Goal: Information Seeking & Learning: Learn about a topic

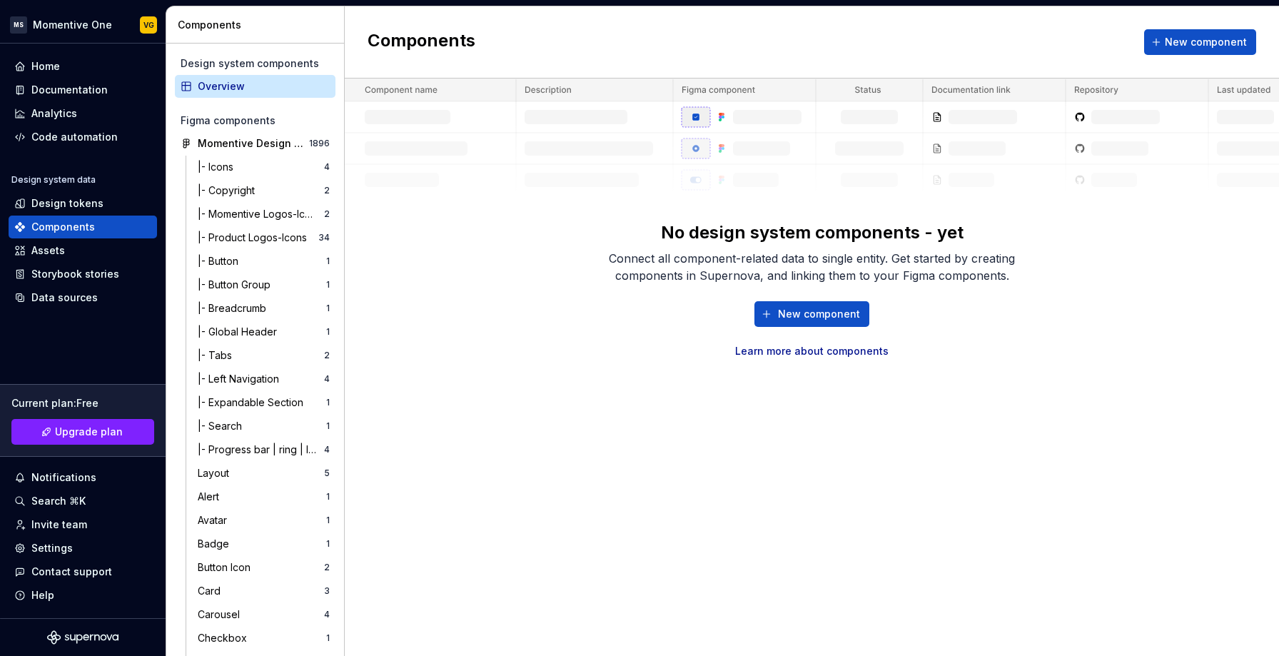
click at [460, 292] on div "No design system components - yet Connect all component-related data to single …" at bounding box center [812, 219] width 934 height 280
click at [238, 148] on div "Momentive Design System" at bounding box center [251, 143] width 106 height 14
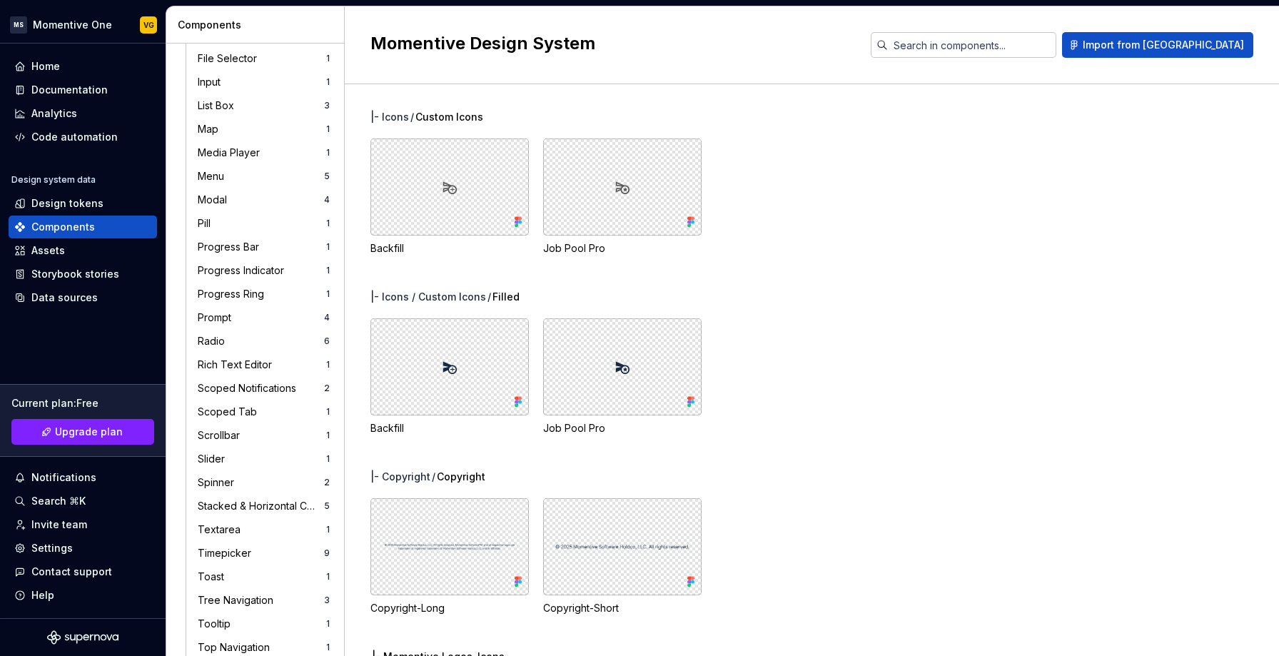
scroll to position [879, 0]
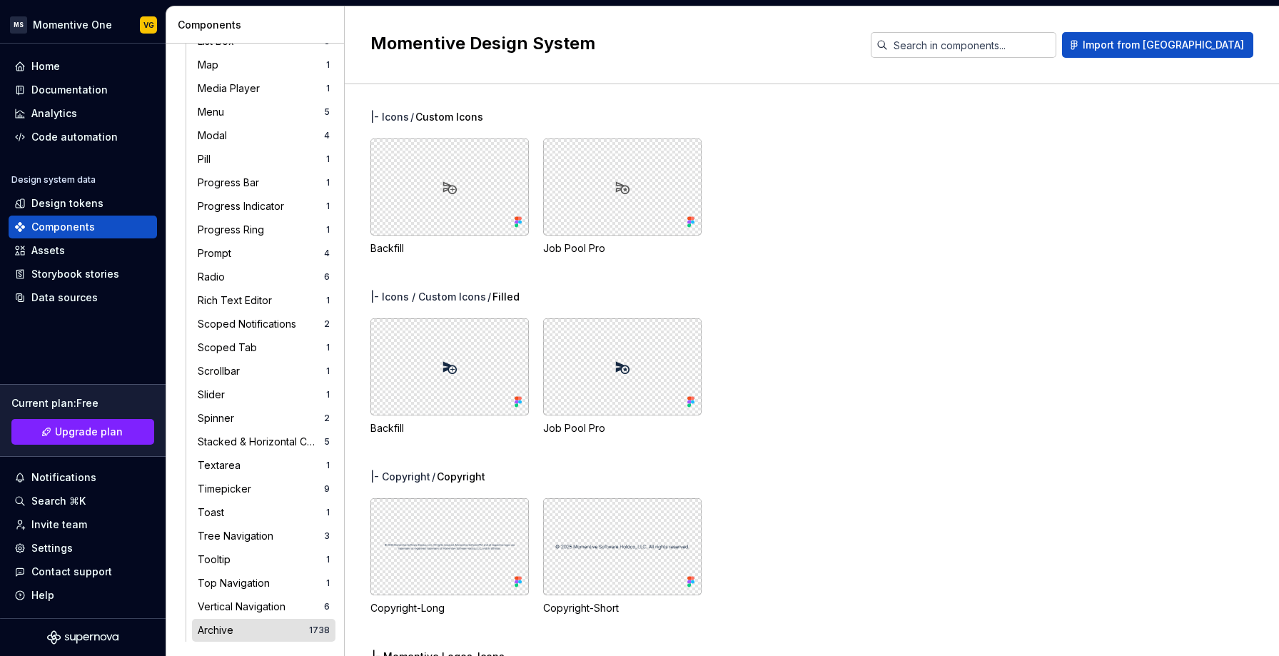
click at [223, 631] on div "Archive" at bounding box center [218, 630] width 41 height 14
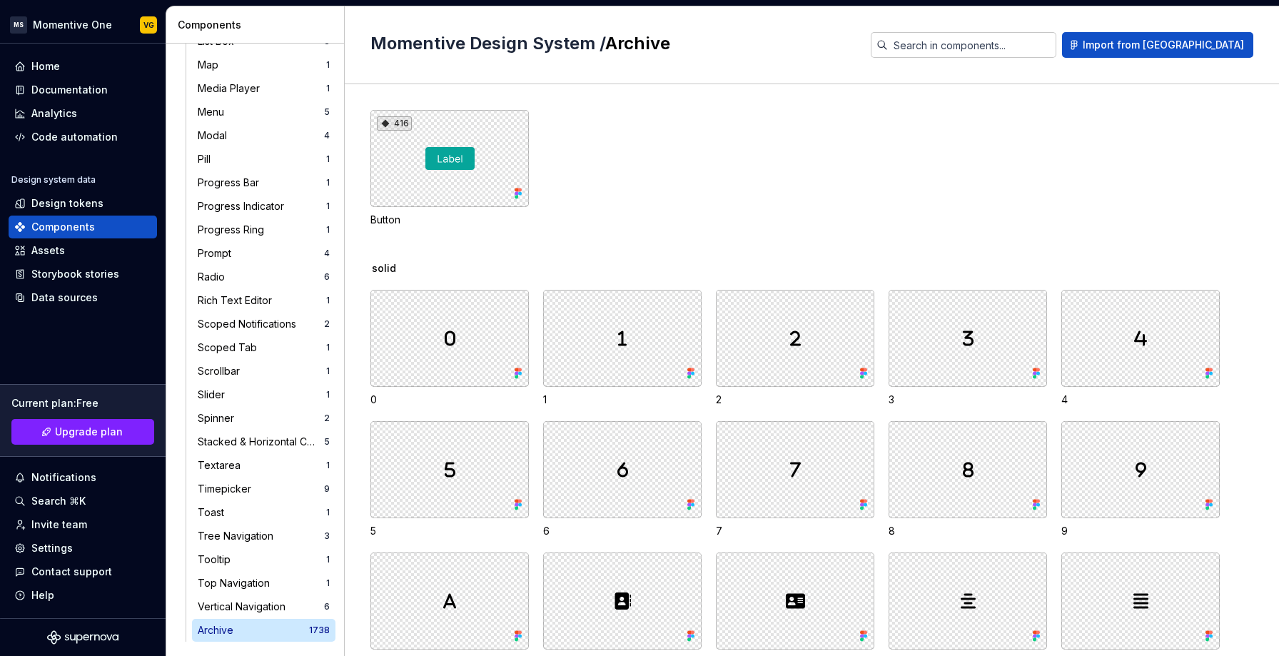
click at [760, 213] on div "416 Button" at bounding box center [824, 168] width 909 height 117
click at [730, 198] on div "416 Button" at bounding box center [824, 168] width 909 height 117
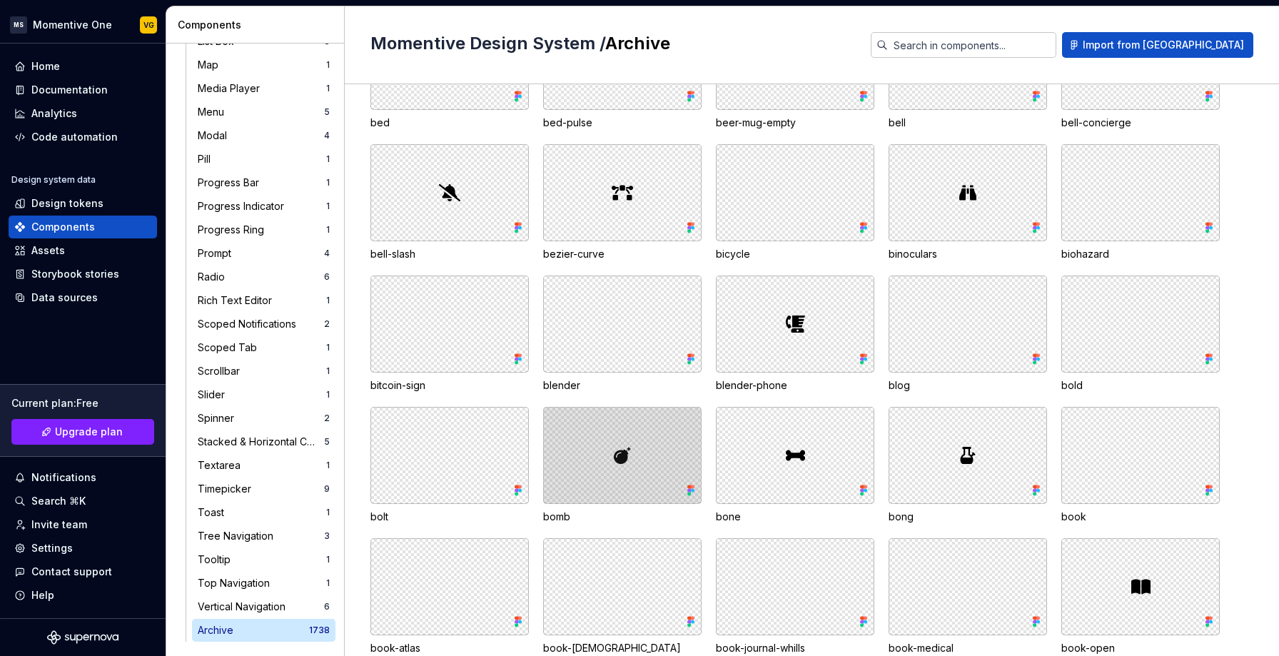
scroll to position [2952, 0]
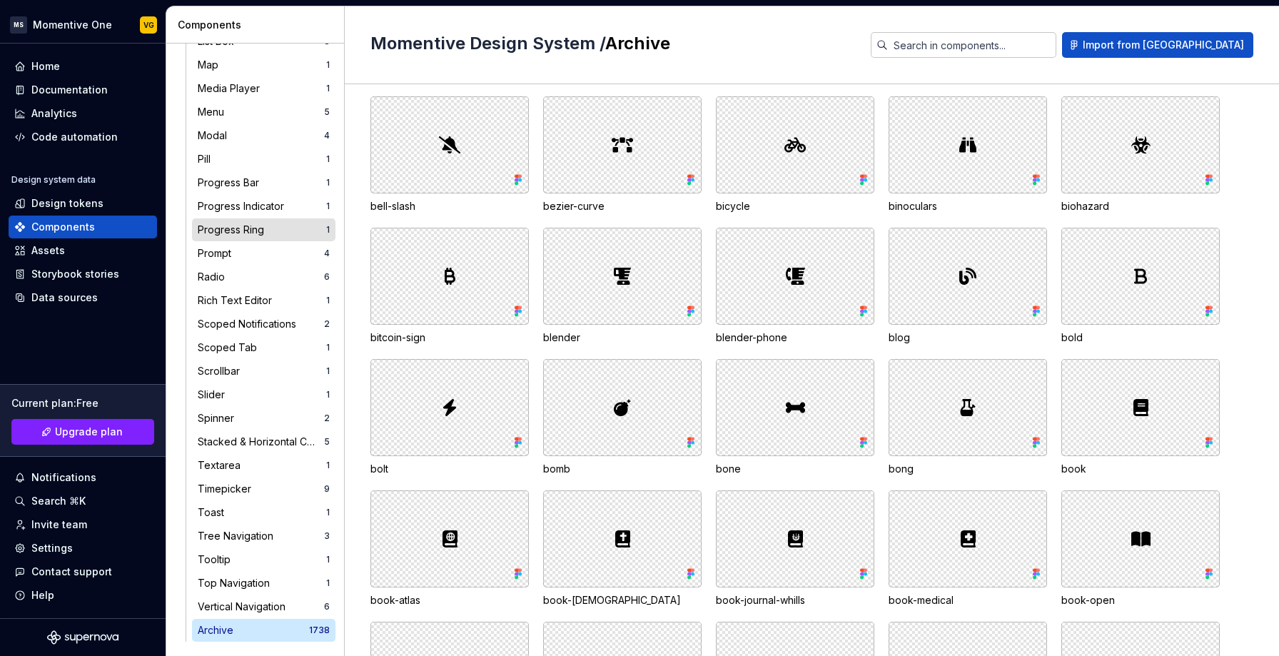
click at [219, 226] on div "Progress Ring" at bounding box center [234, 230] width 72 height 14
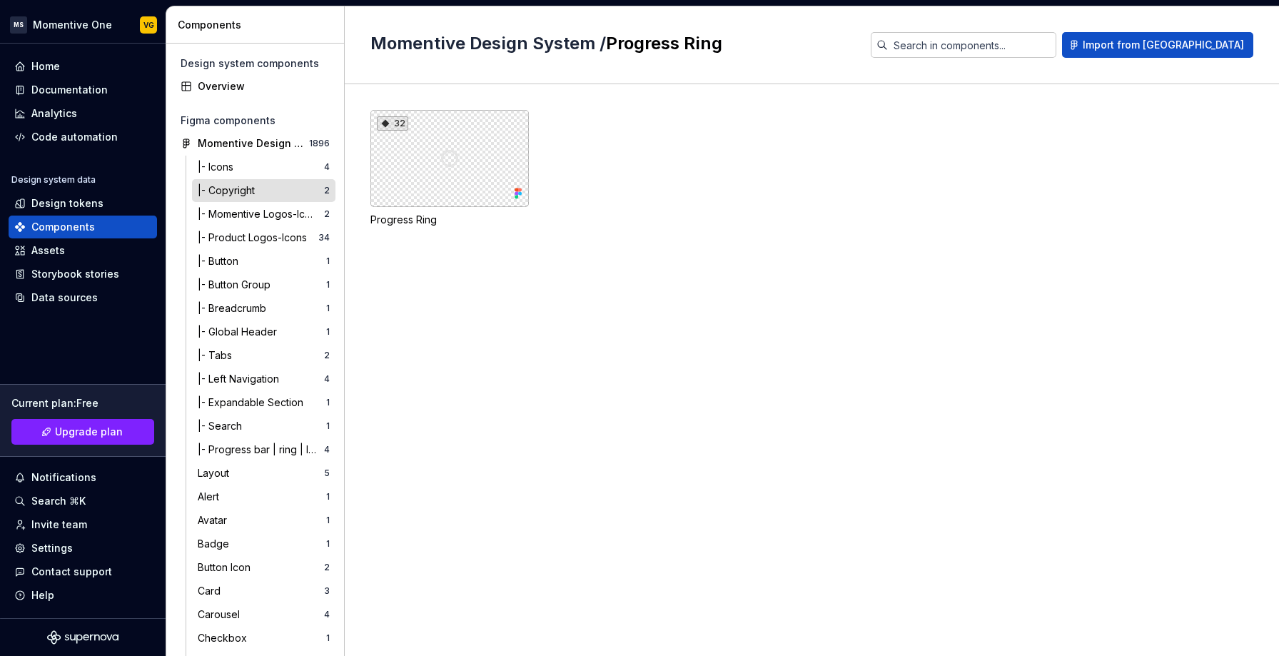
click at [246, 193] on div "|- Copyright" at bounding box center [229, 190] width 63 height 14
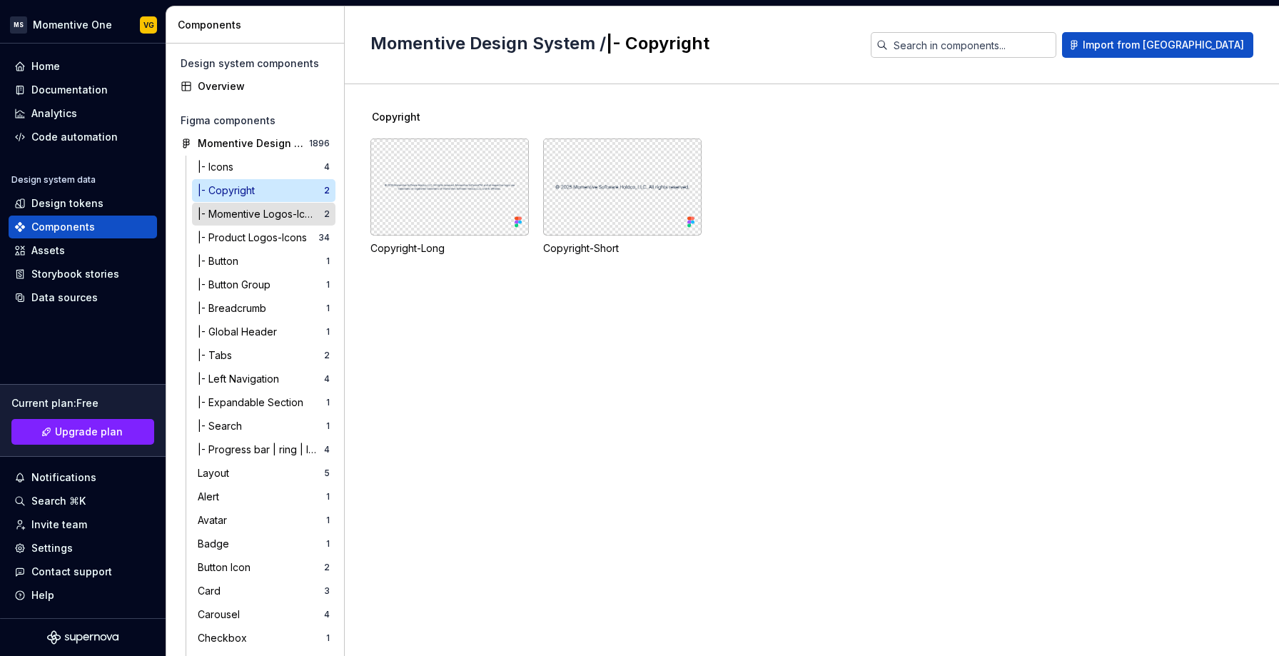
click at [248, 213] on div "|- Momentive Logos-Icons" at bounding box center [261, 214] width 126 height 14
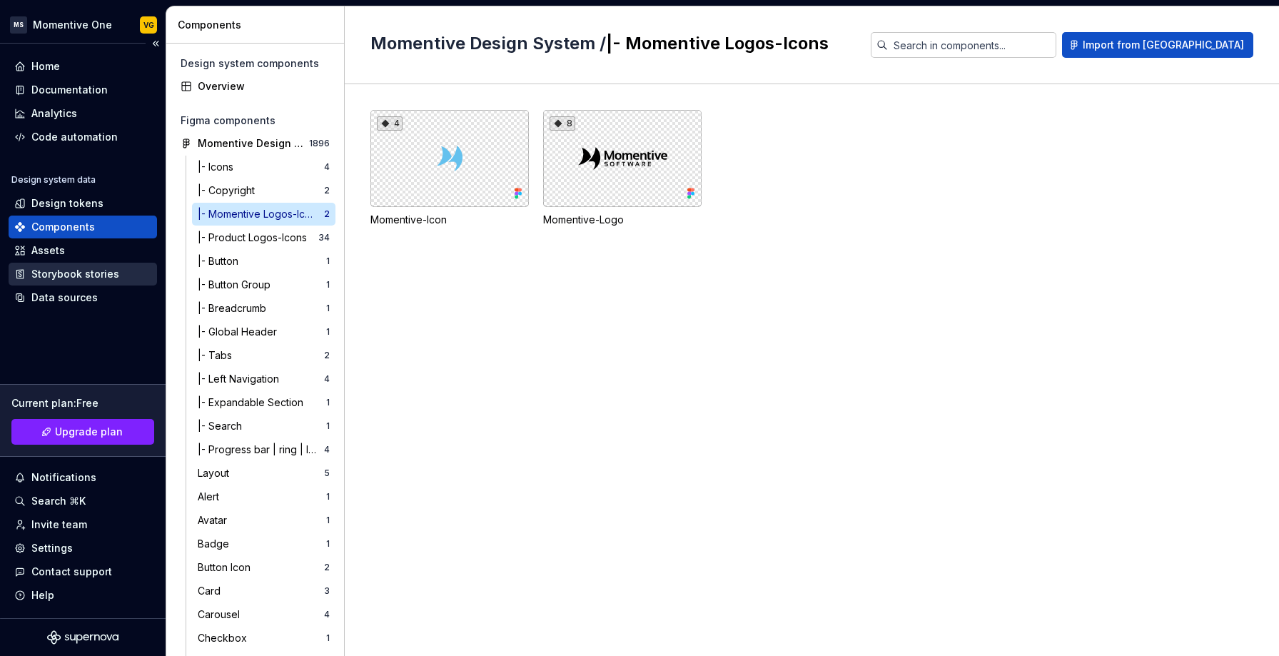
click at [90, 268] on div "Storybook stories" at bounding box center [75, 274] width 88 height 14
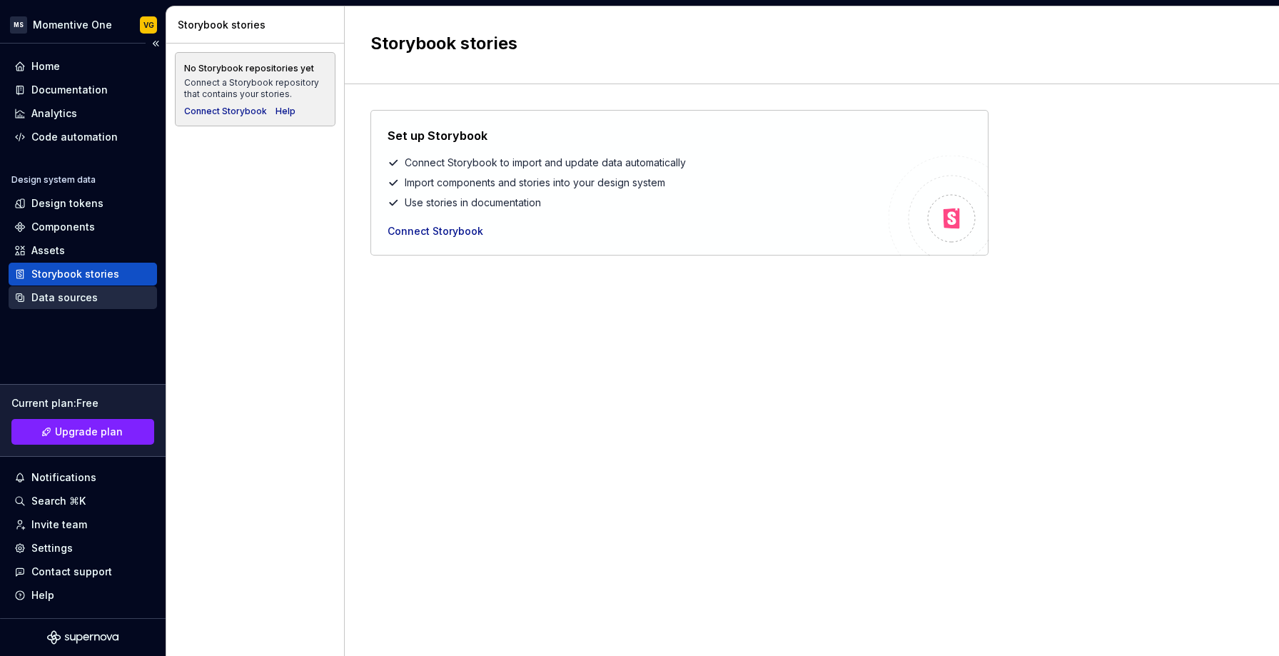
click at [76, 298] on div "Data sources" at bounding box center [64, 298] width 66 height 14
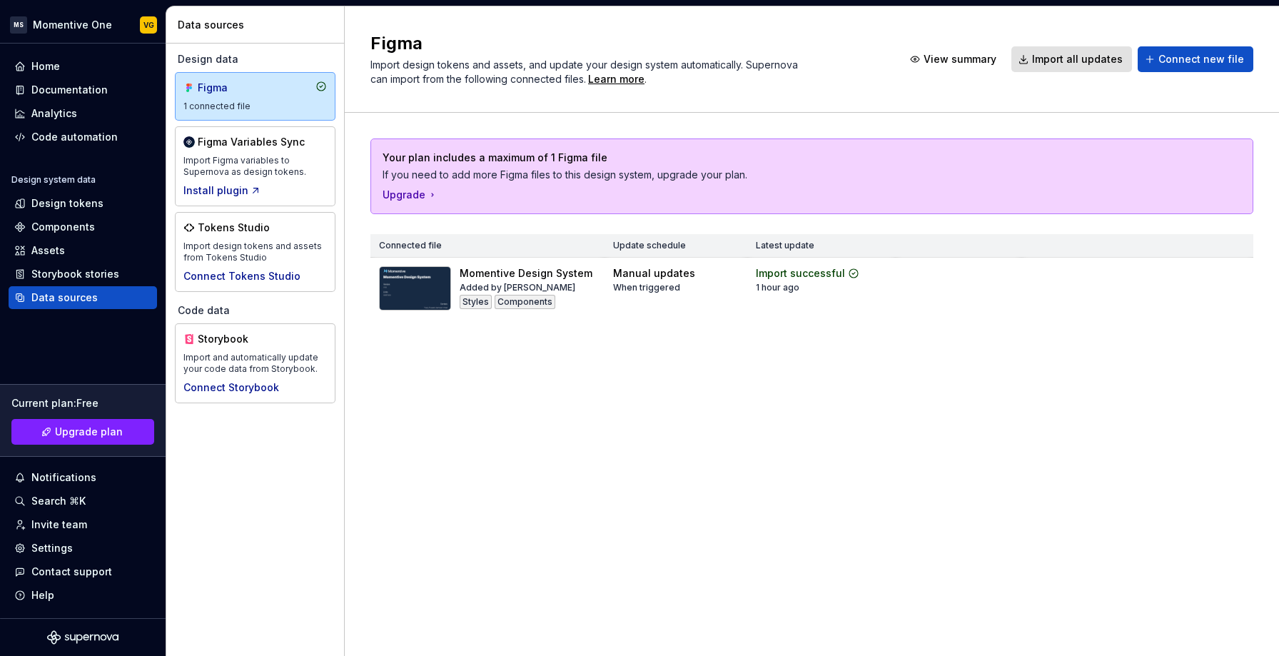
click at [627, 387] on div "Figma Import design tokens and assets, and update your design system automatica…" at bounding box center [812, 331] width 934 height 650
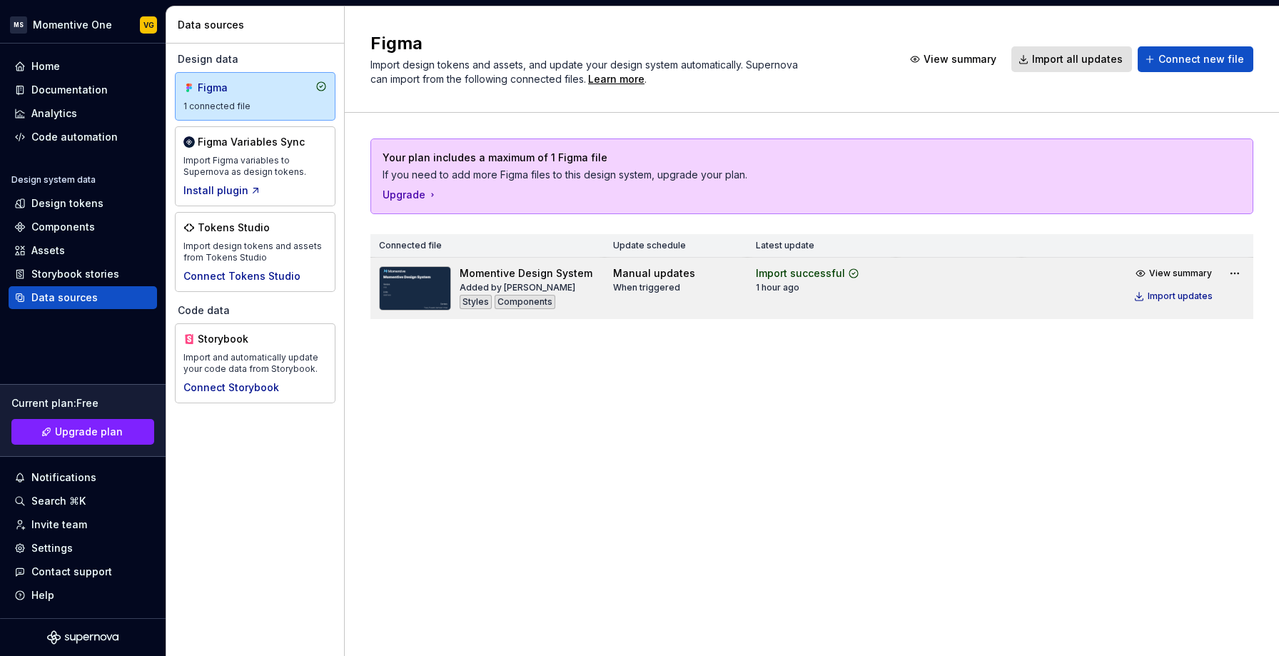
click at [508, 279] on div "Momentive Design System" at bounding box center [526, 273] width 133 height 14
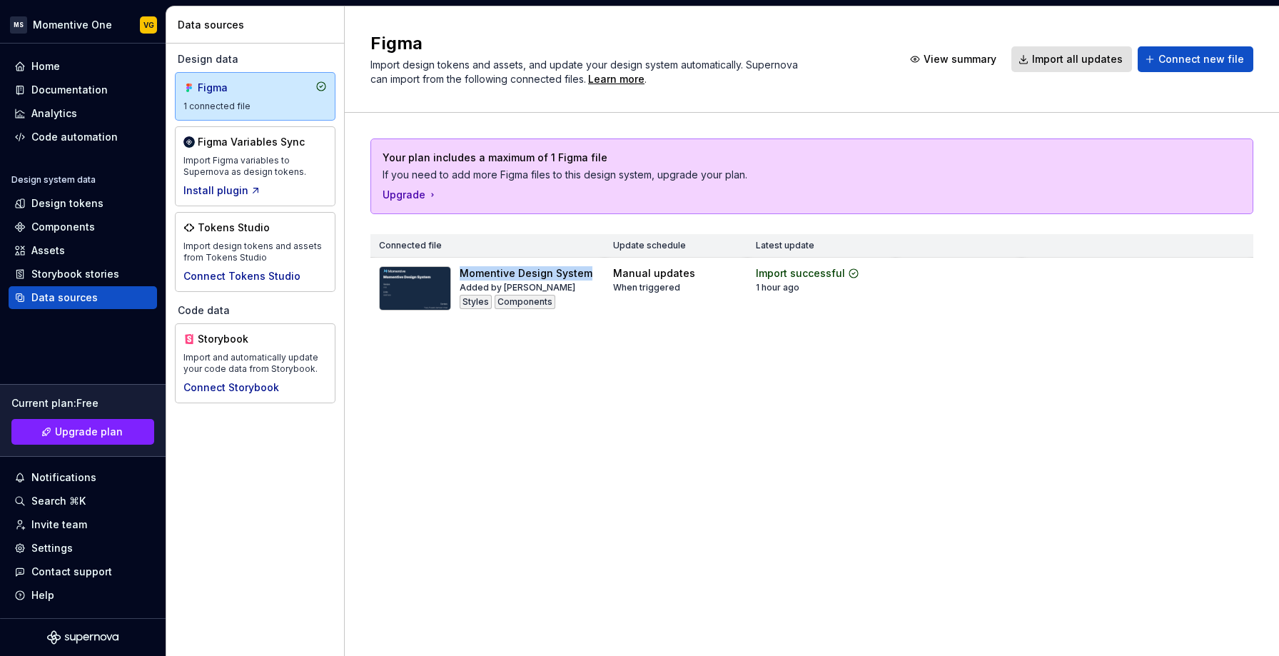
click at [716, 366] on div "Your plan includes a maximum of 1 Figma file If you need to add more Figma file…" at bounding box center [811, 243] width 883 height 261
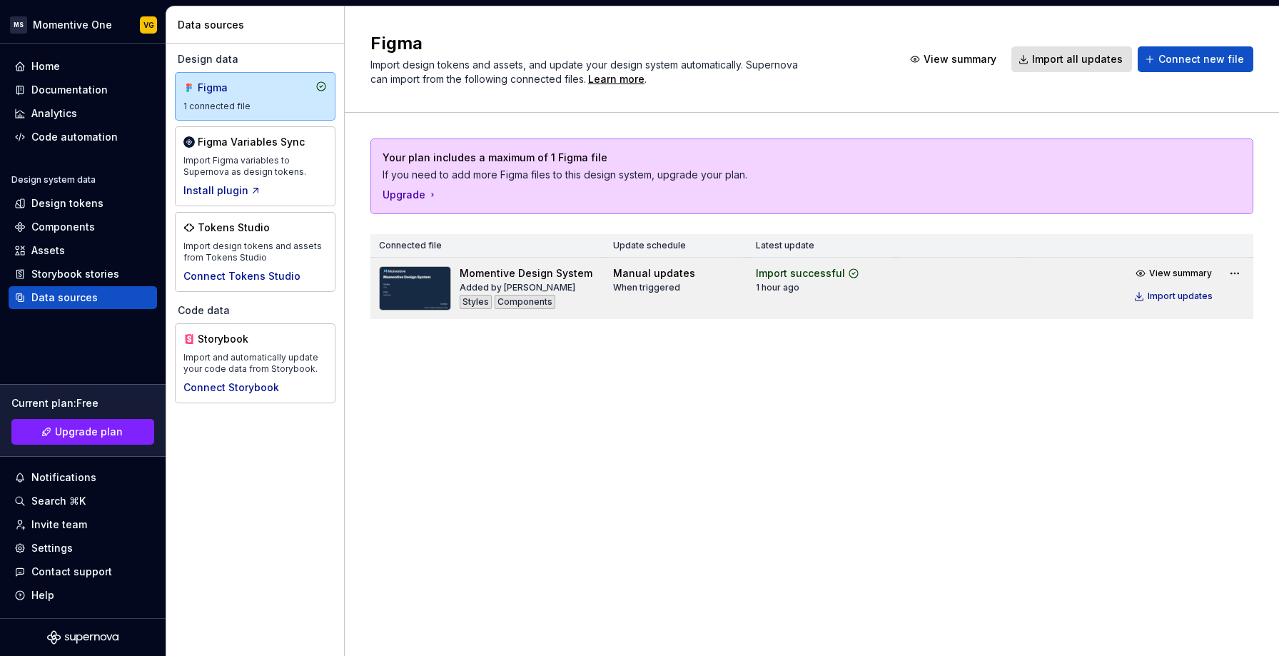
click at [475, 304] on div "Styles" at bounding box center [476, 302] width 32 height 14
click at [552, 306] on div "Momentive Design System Added by [PERSON_NAME] Styles Components" at bounding box center [526, 288] width 133 height 44
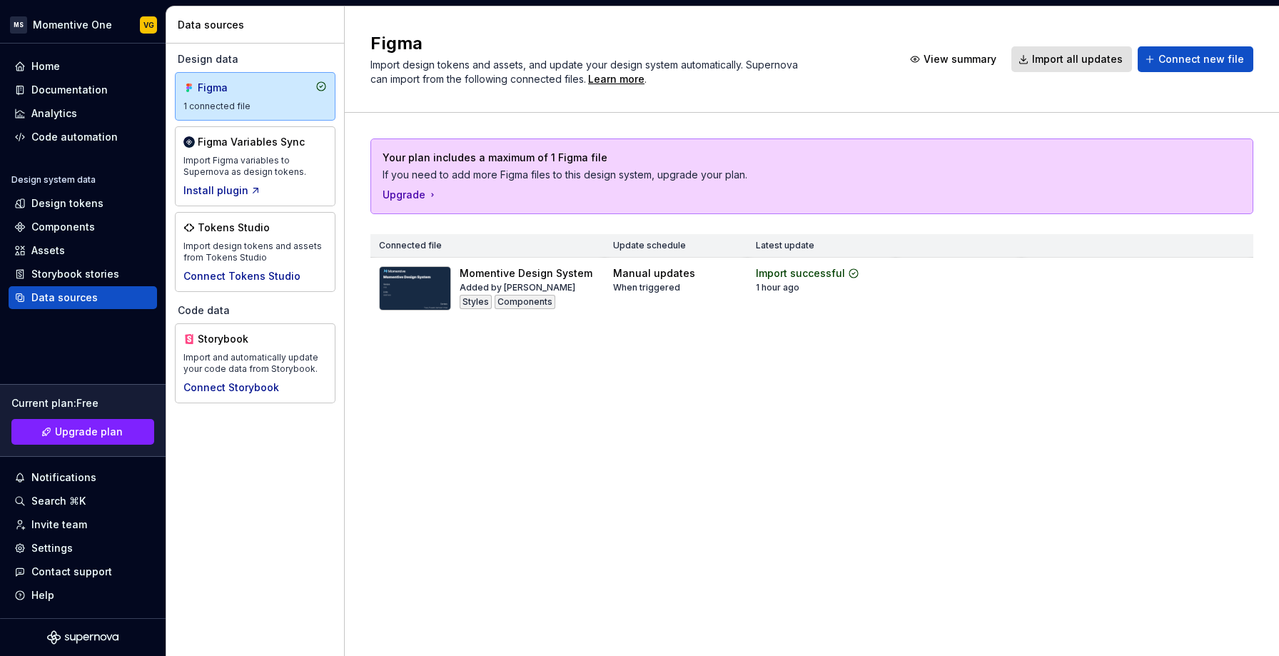
click at [882, 383] on div "Figma Import design tokens and assets, and update your design system automatica…" at bounding box center [812, 331] width 934 height 650
click at [59, 202] on div "Design tokens" at bounding box center [67, 203] width 72 height 14
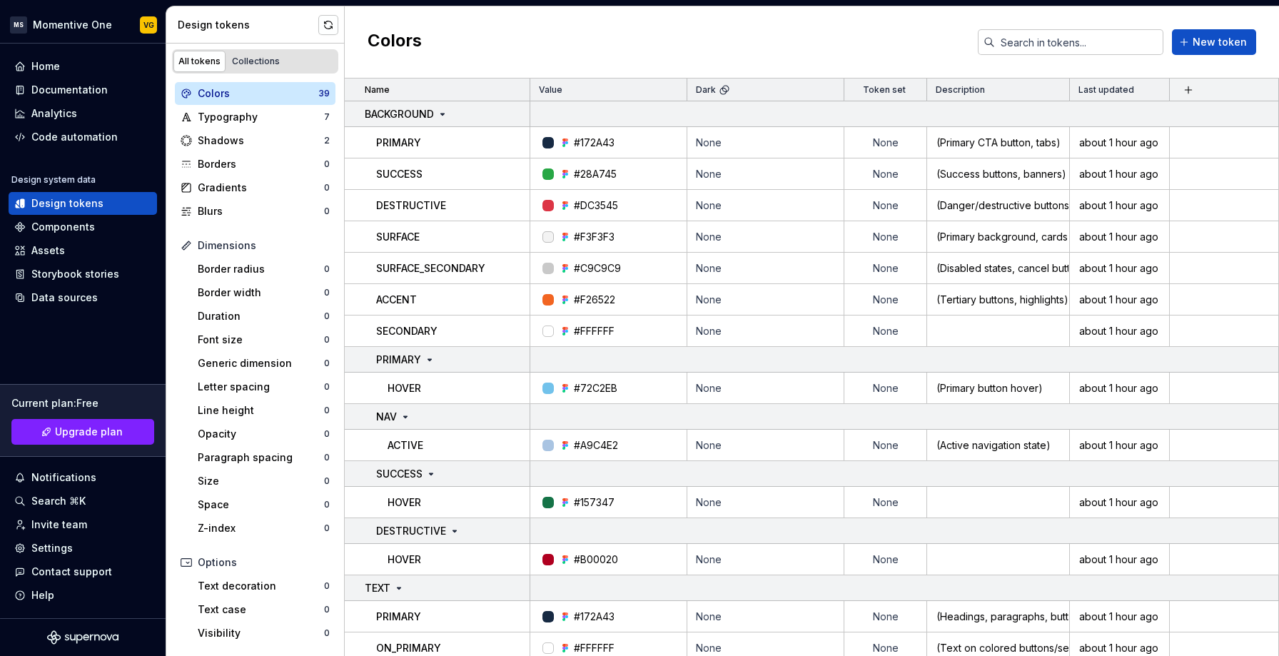
click at [234, 96] on div "Colors" at bounding box center [258, 93] width 121 height 14
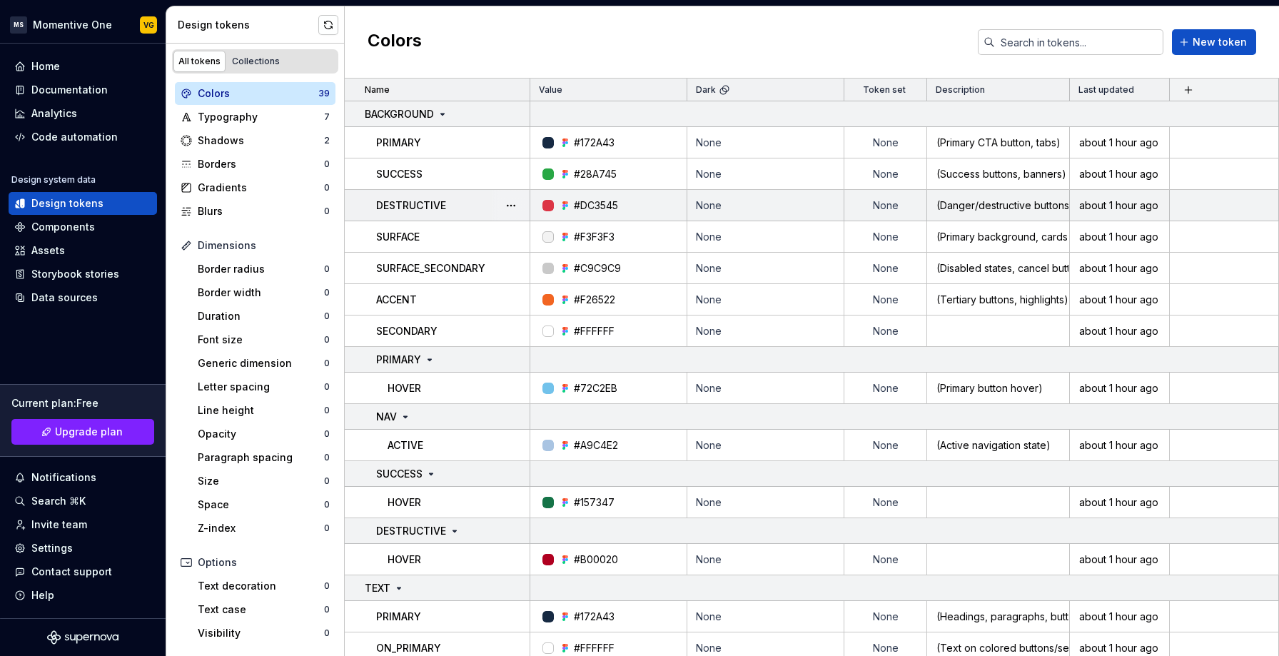
click at [404, 198] on p "DESTRUCTIVE" at bounding box center [411, 205] width 70 height 14
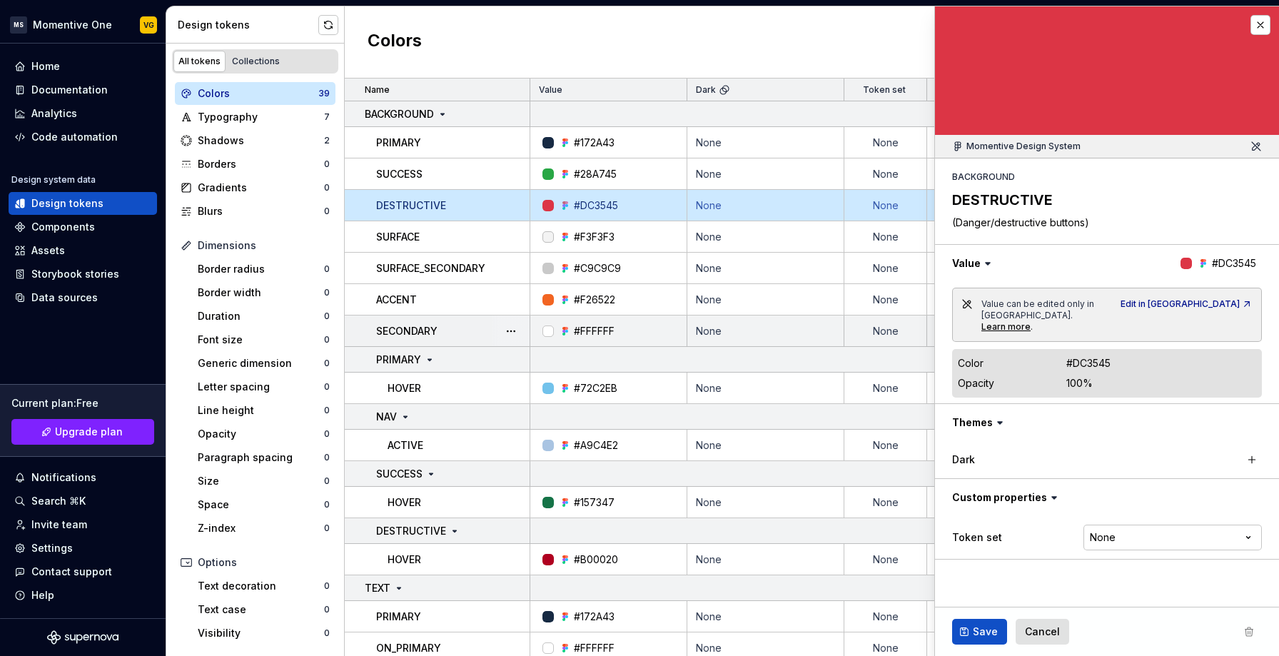
scroll to position [238, 0]
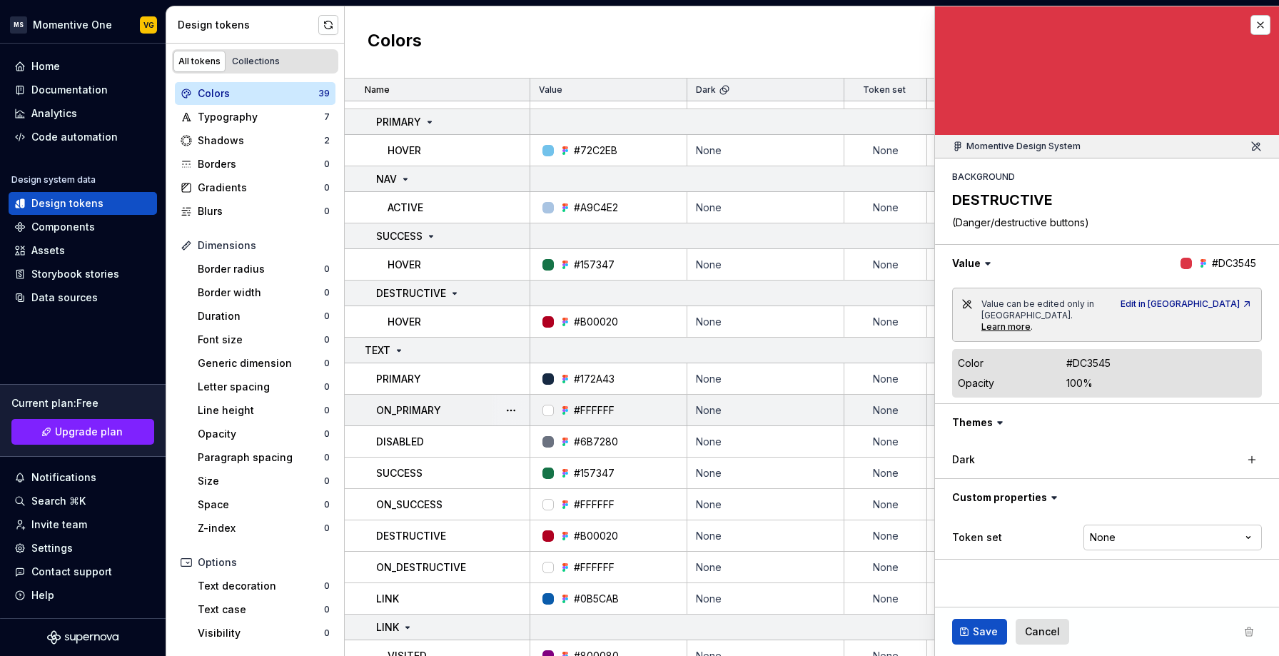
click at [631, 409] on div "#FFFFFF" at bounding box center [613, 410] width 146 height 14
type textarea "*"
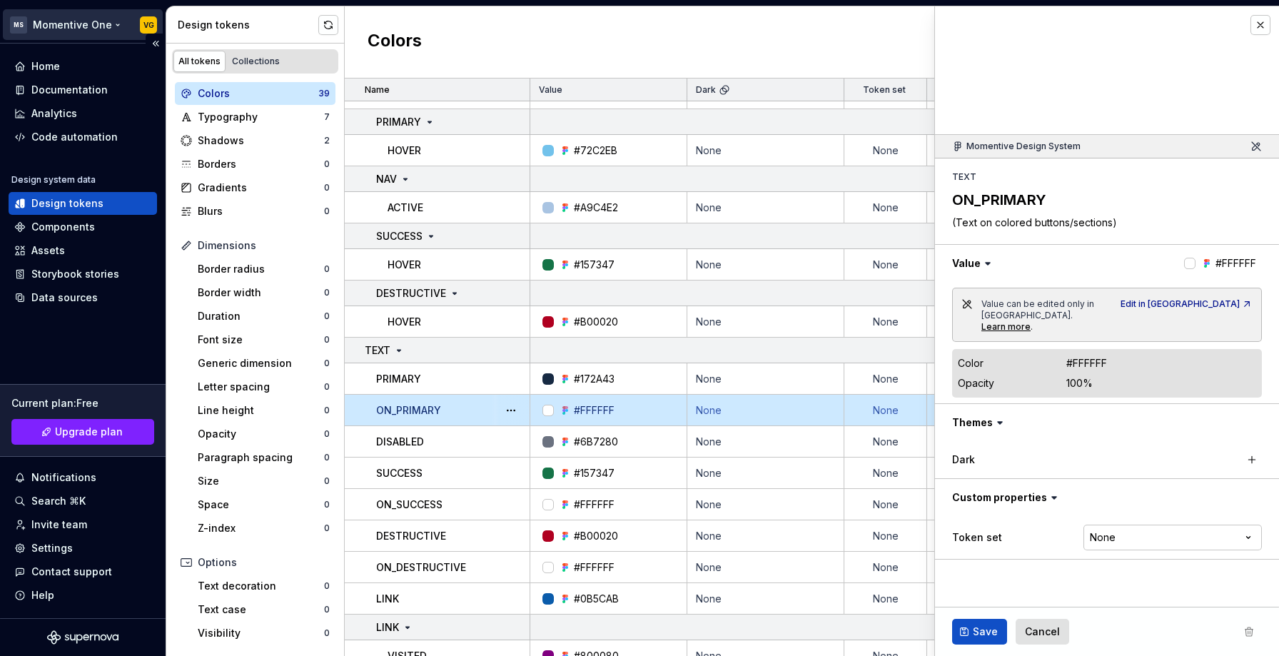
click at [96, 26] on html "MS Momentive One VG Home Documentation Analytics Code automation Design system …" at bounding box center [639, 328] width 1279 height 656
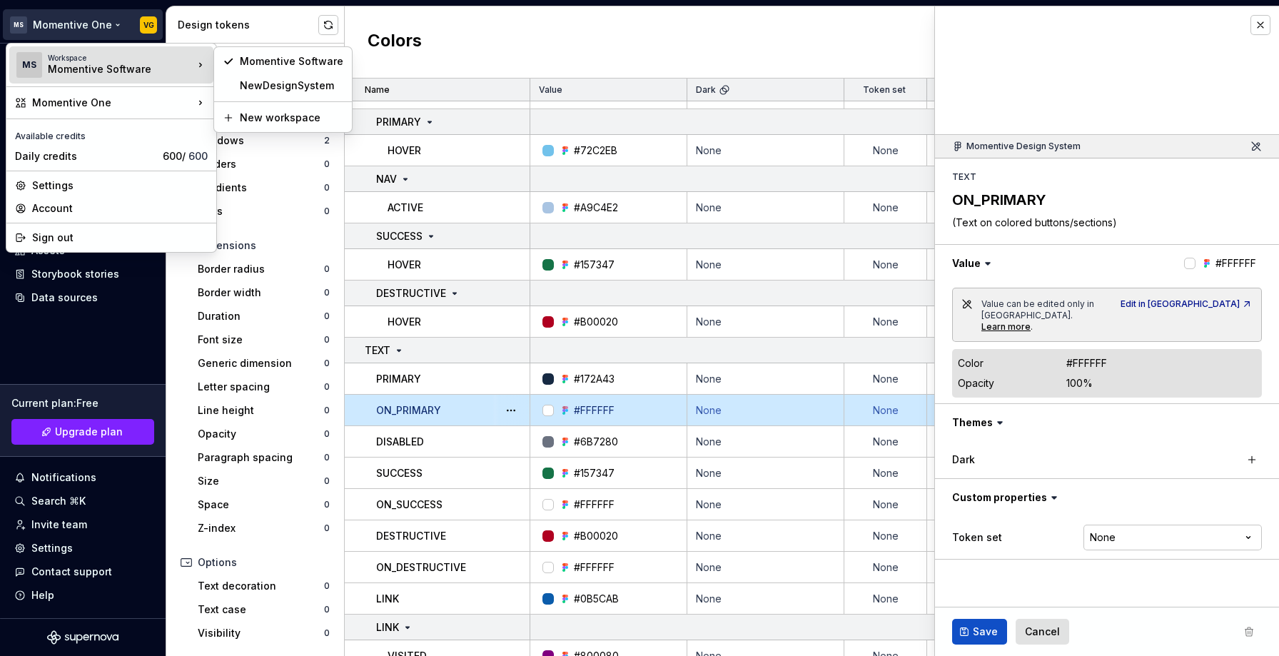
click at [173, 68] on div "Workspace Momentive Software" at bounding box center [121, 65] width 146 height 23
click at [278, 84] on div "NewDesignSystem" at bounding box center [292, 86] width 104 height 14
